Goal: Task Accomplishment & Management: Manage account settings

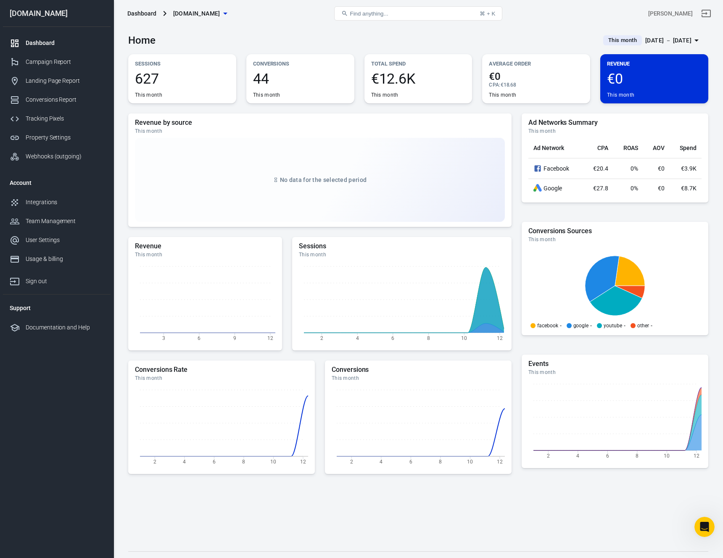
scroll to position [1690, 0]
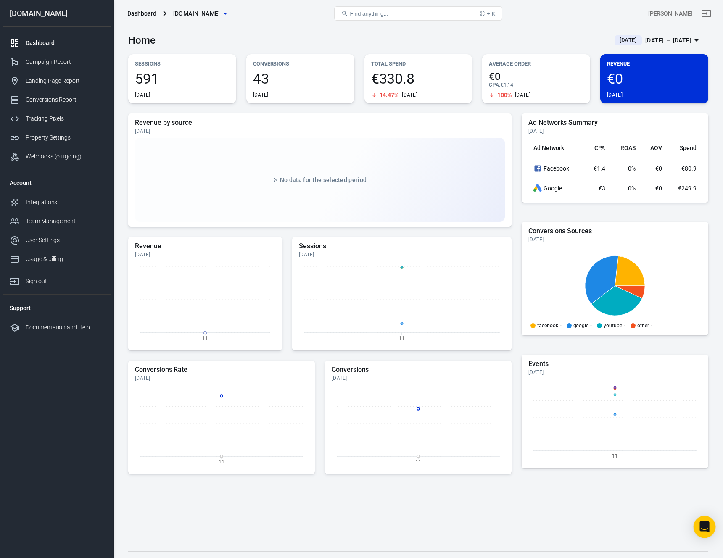
click at [708, 526] on icon "Open Intercom Messenger" at bounding box center [704, 526] width 10 height 11
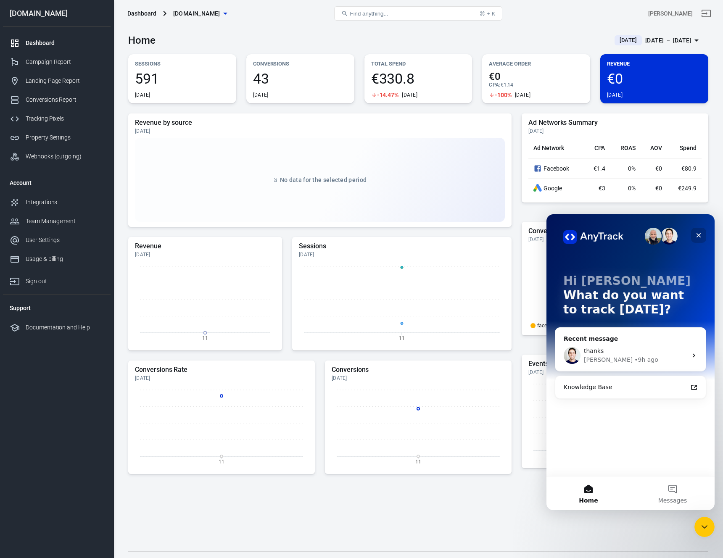
click at [699, 234] on icon "Close" at bounding box center [698, 235] width 5 height 5
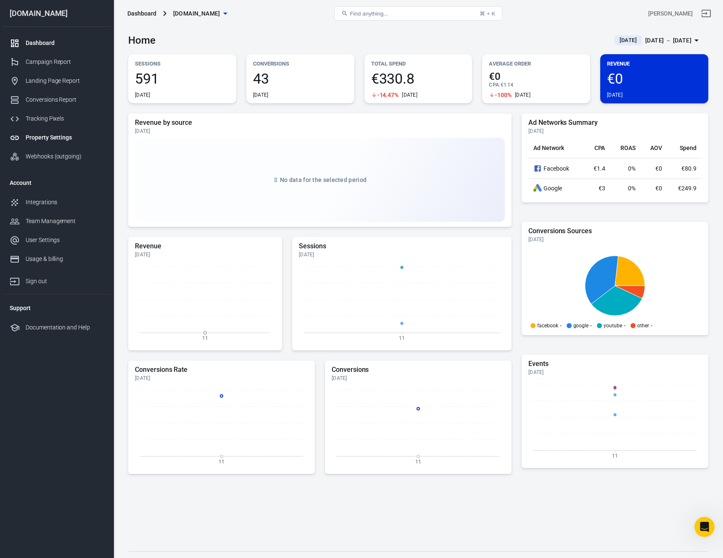
click at [54, 134] on div "Property Settings" at bounding box center [65, 137] width 78 height 9
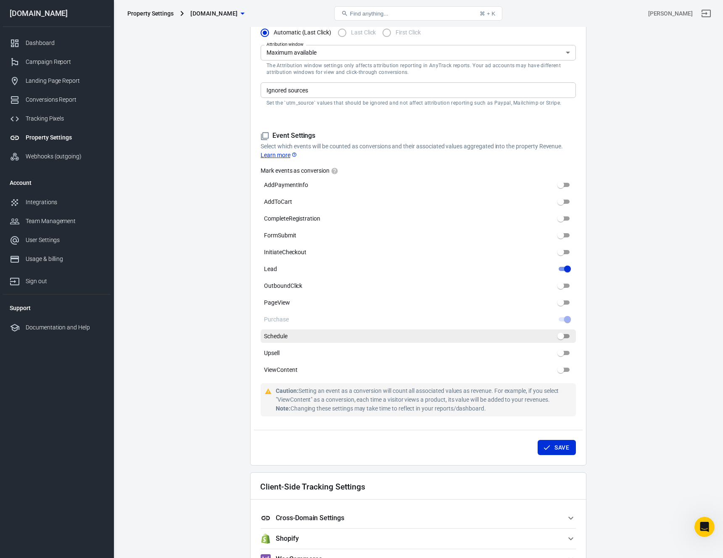
scroll to position [288, 0]
click at [563, 335] on input "Schedule" at bounding box center [560, 336] width 30 height 10
click at [563, 336] on input "Schedule" at bounding box center [560, 336] width 30 height 10
drag, startPoint x: 560, startPoint y: 336, endPoint x: 585, endPoint y: 335, distance: 25.2
click at [585, 335] on div "Property Settings Name [DOMAIN_NAME] Name What should we call your Property? Gi…" at bounding box center [418, 118] width 336 height 694
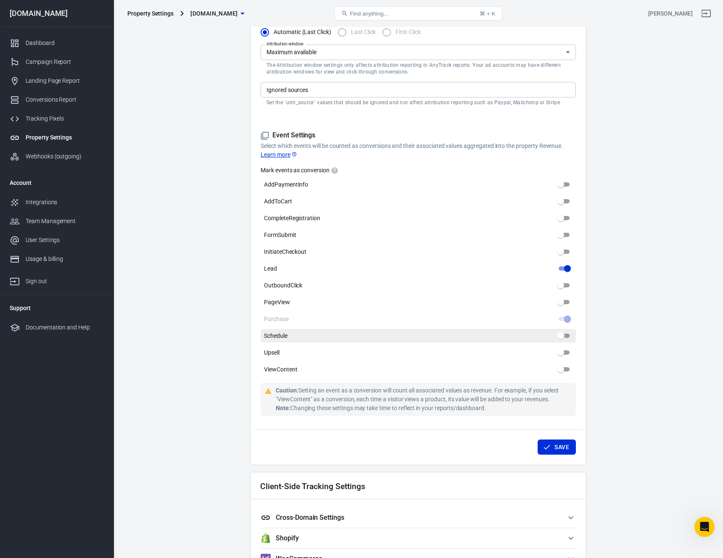
click at [559, 336] on input "Schedule" at bounding box center [560, 336] width 30 height 10
checkbox input "false"
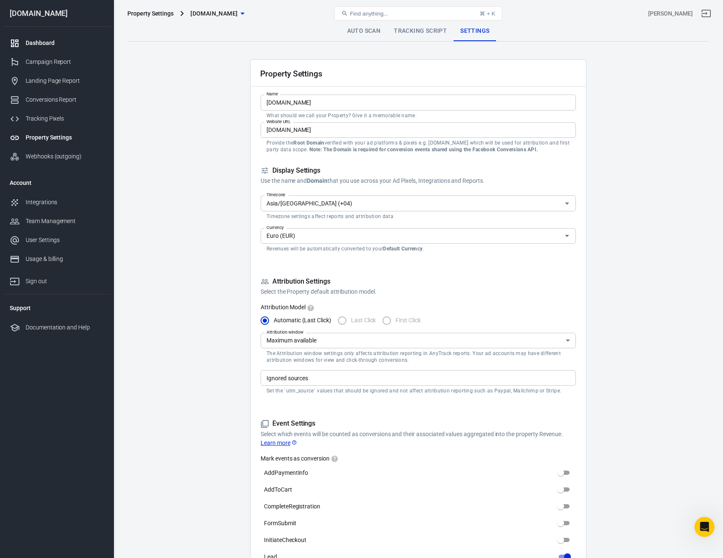
click at [50, 41] on div "Dashboard" at bounding box center [65, 43] width 78 height 9
